Goal: Ask a question

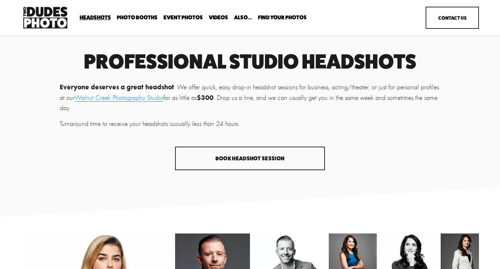
drag, startPoint x: 500, startPoint y: 40, endPoint x: 501, endPoint y: 65, distance: 25.0
click at [455, 20] on link "Contact Us" at bounding box center [452, 18] width 53 height 22
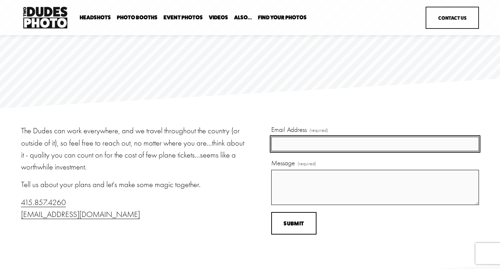
click at [305, 141] on input "Email Address (required)" at bounding box center [375, 144] width 208 height 14
type input "dante@dantetosetti.com"
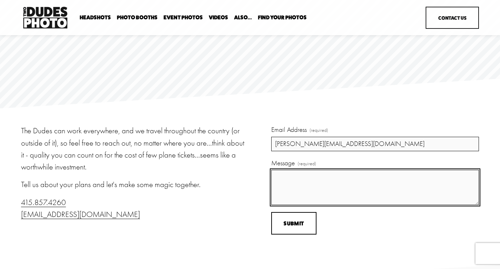
click at [278, 195] on textarea "Message (required)" at bounding box center [375, 187] width 208 height 35
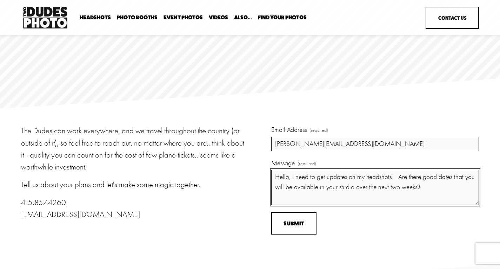
click at [292, 189] on textarea "Hello, I need to get updates on my headshots. Are there good dates that you wil…" at bounding box center [375, 187] width 208 height 35
type textarea "Hello, I need to get updates on my headshots. Are there good dates that you wil…"
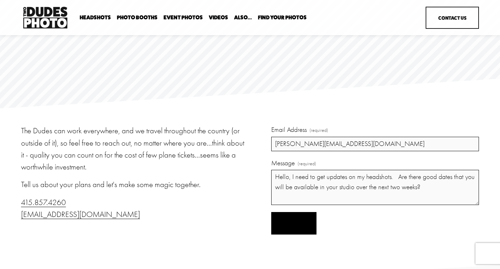
click at [296, 223] on span "Submit" at bounding box center [294, 223] width 20 height 7
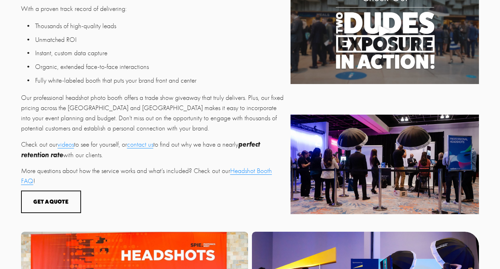
scroll to position [282, 0]
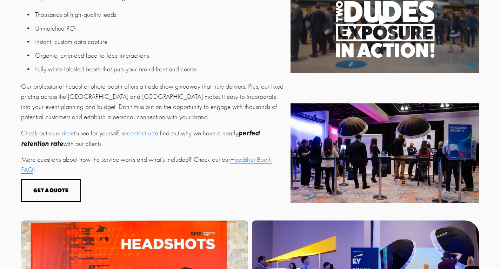
click at [264, 163] on link "Headshot Booth FAQ" at bounding box center [146, 165] width 251 height 18
